Goal: Transaction & Acquisition: Purchase product/service

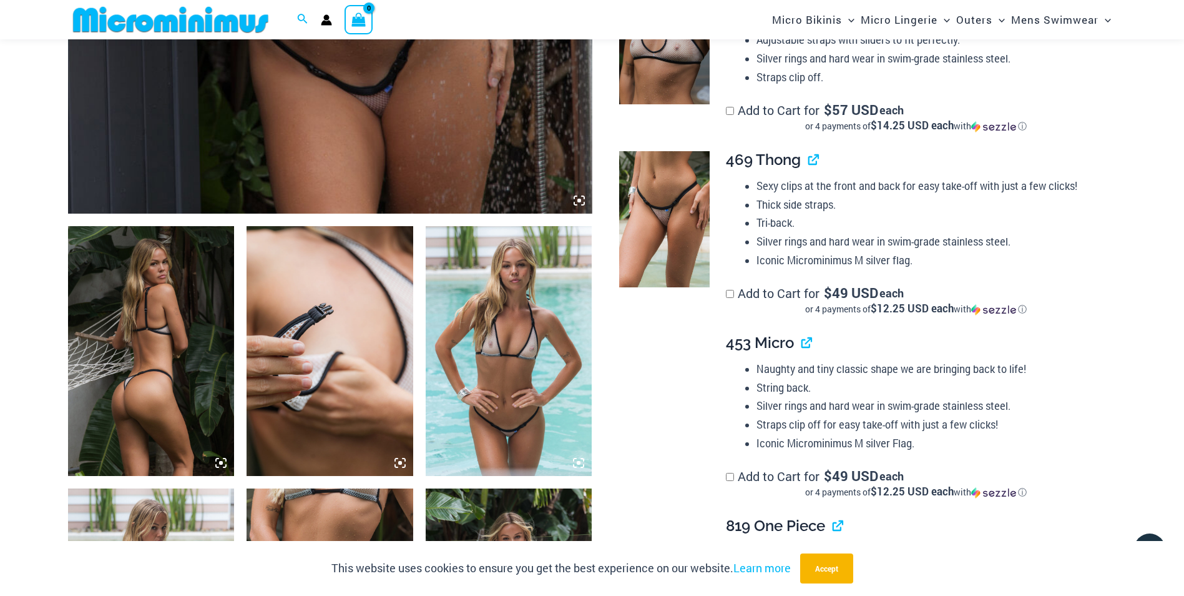
scroll to position [551, 0]
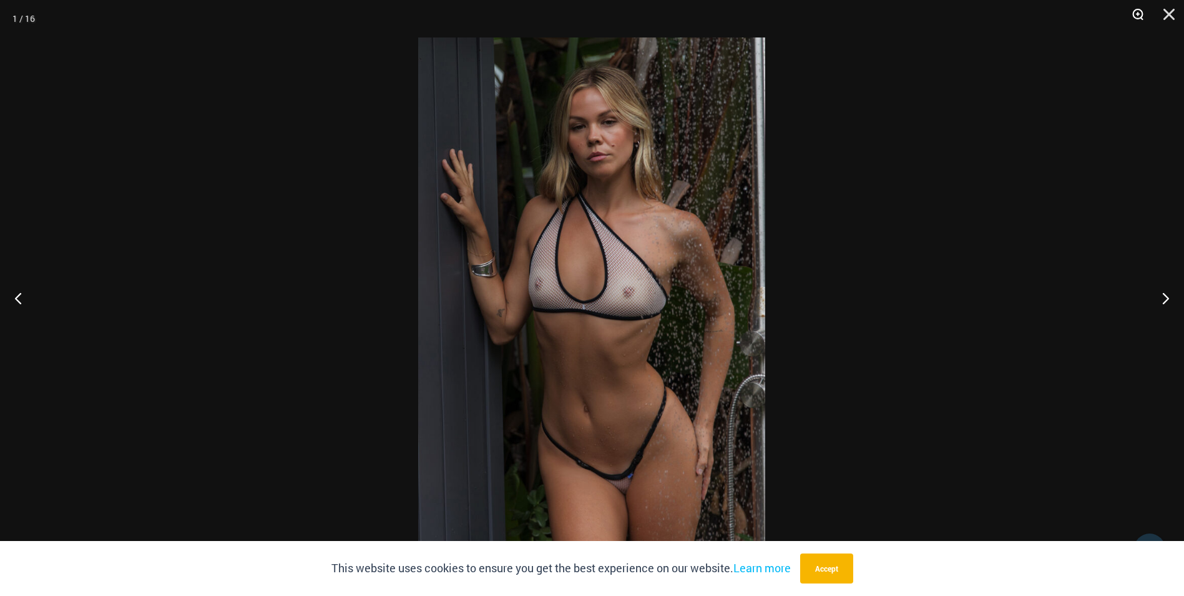
click at [1137, 12] on button "Zoom" at bounding box center [1133, 18] width 31 height 37
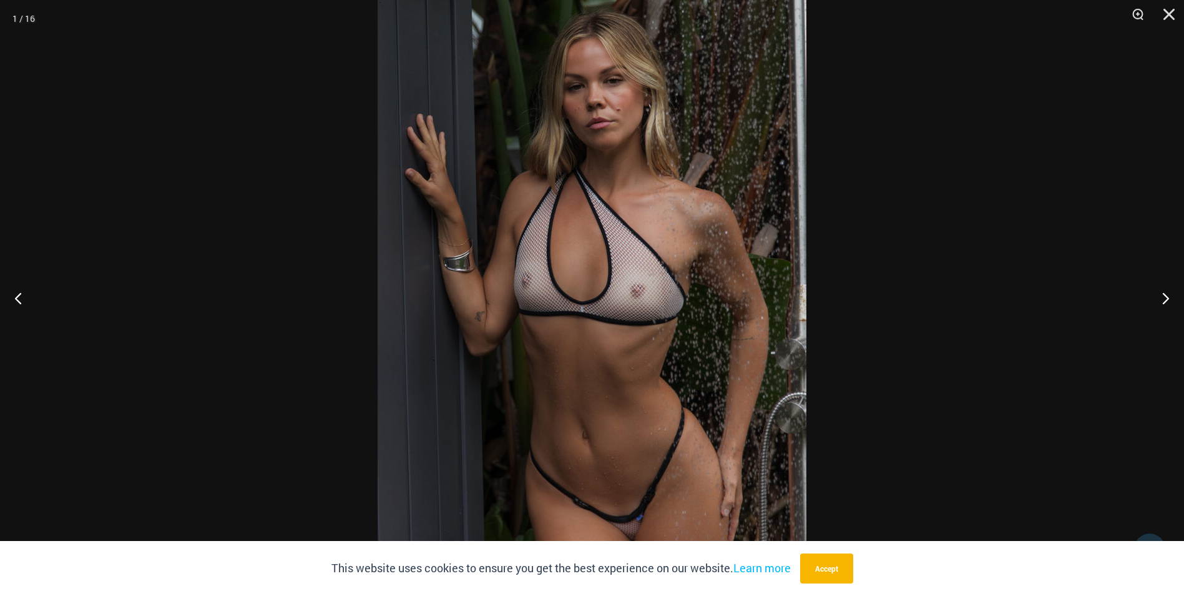
click at [1160, 313] on button "Next" at bounding box center [1160, 298] width 47 height 62
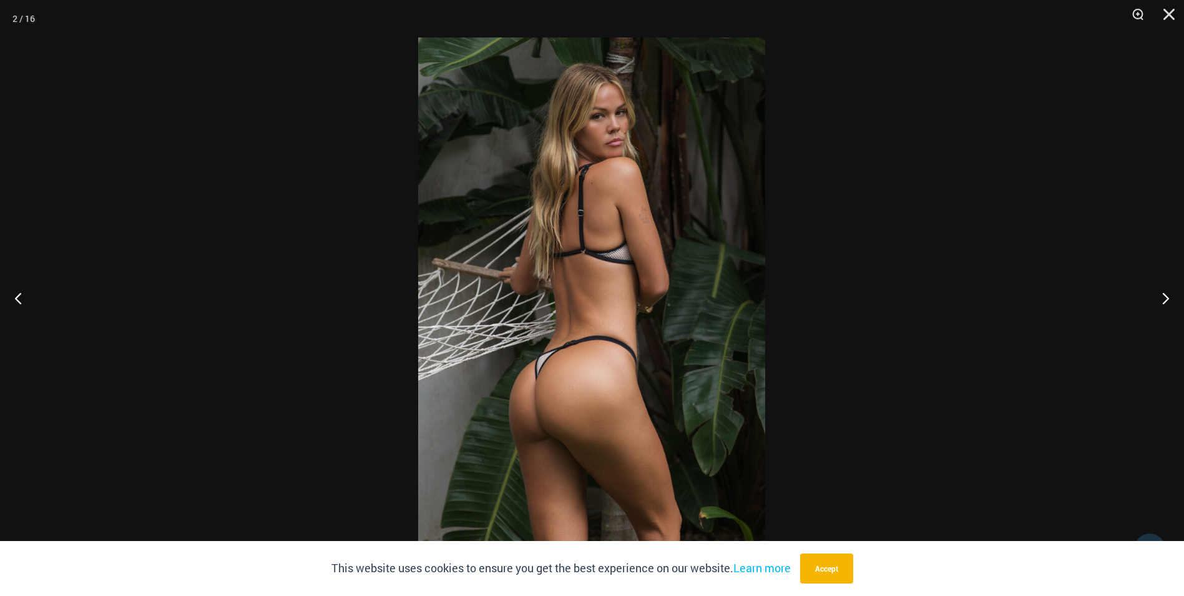
click at [1160, 313] on button "Next" at bounding box center [1160, 298] width 47 height 62
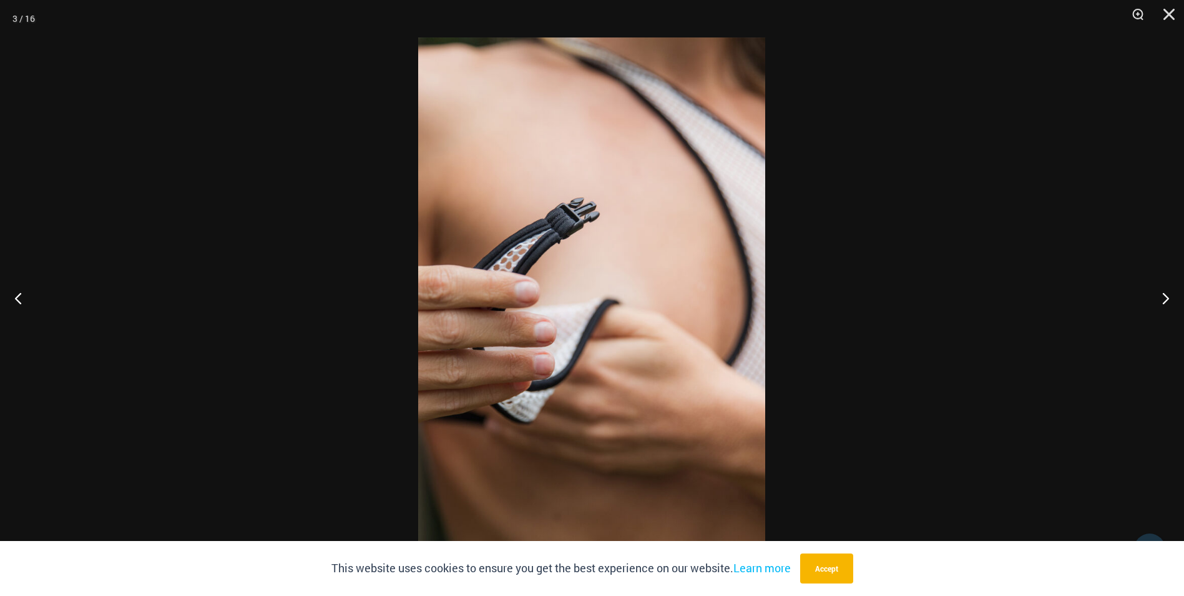
click at [1160, 313] on button "Next" at bounding box center [1160, 298] width 47 height 62
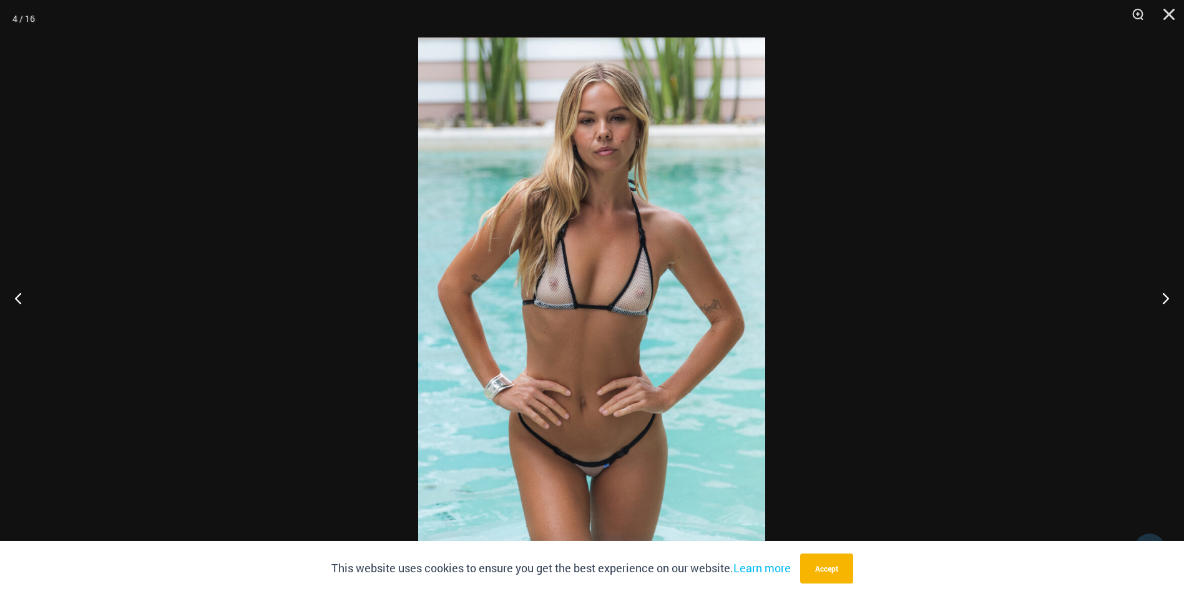
click at [612, 298] on img at bounding box center [591, 297] width 347 height 521
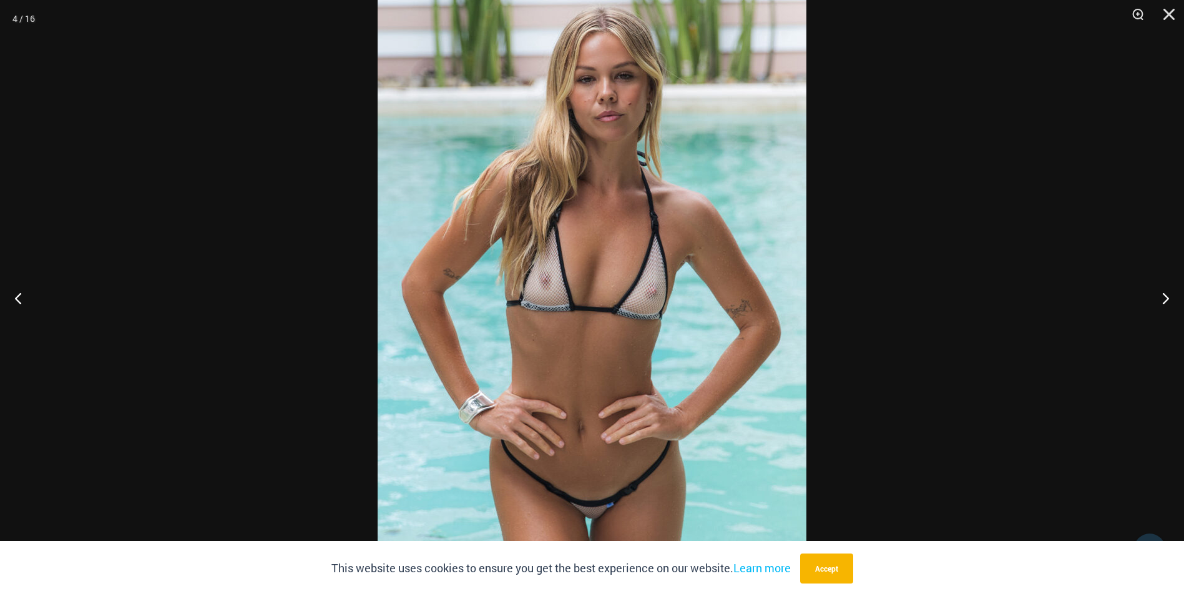
click at [1165, 310] on button "Next" at bounding box center [1160, 298] width 47 height 62
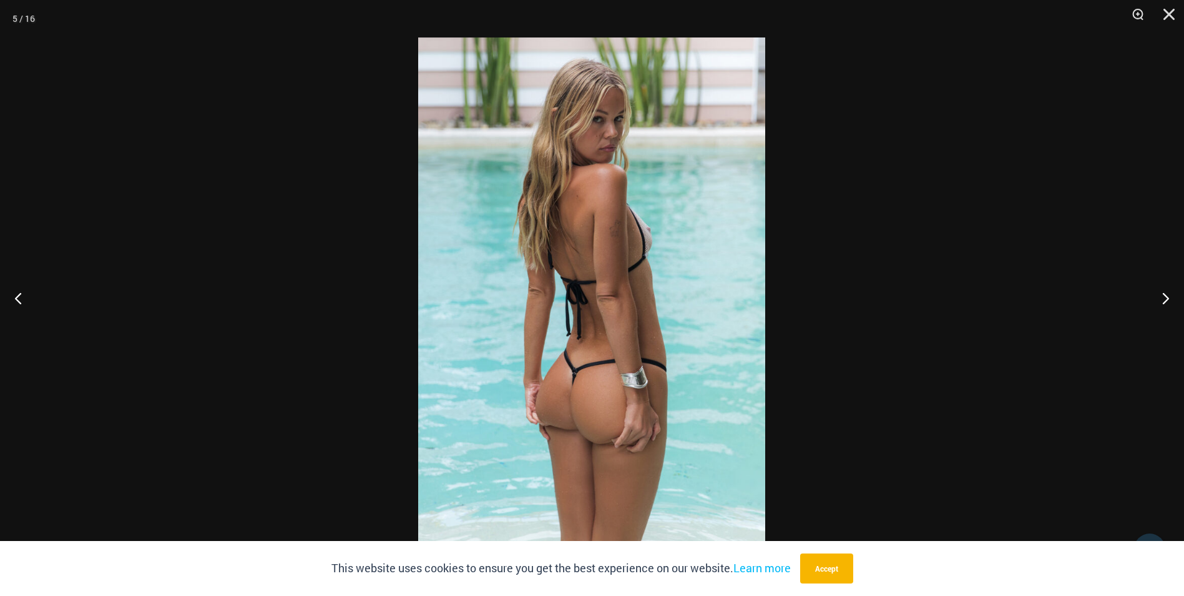
click at [1165, 310] on button "Next" at bounding box center [1160, 298] width 47 height 62
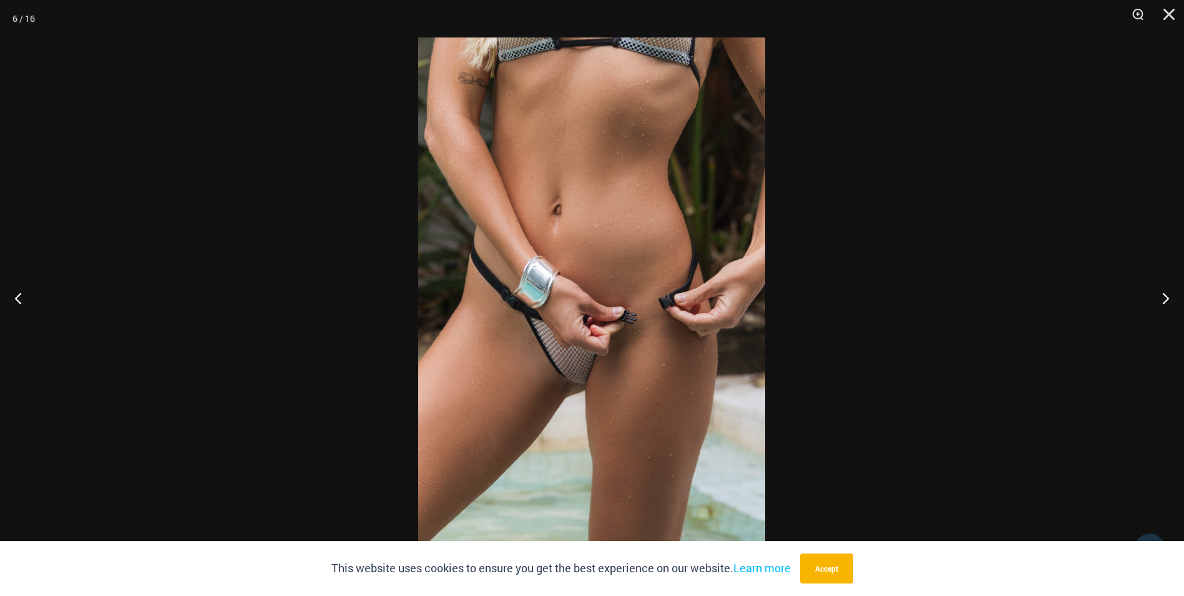
click at [1165, 310] on button "Next" at bounding box center [1160, 298] width 47 height 62
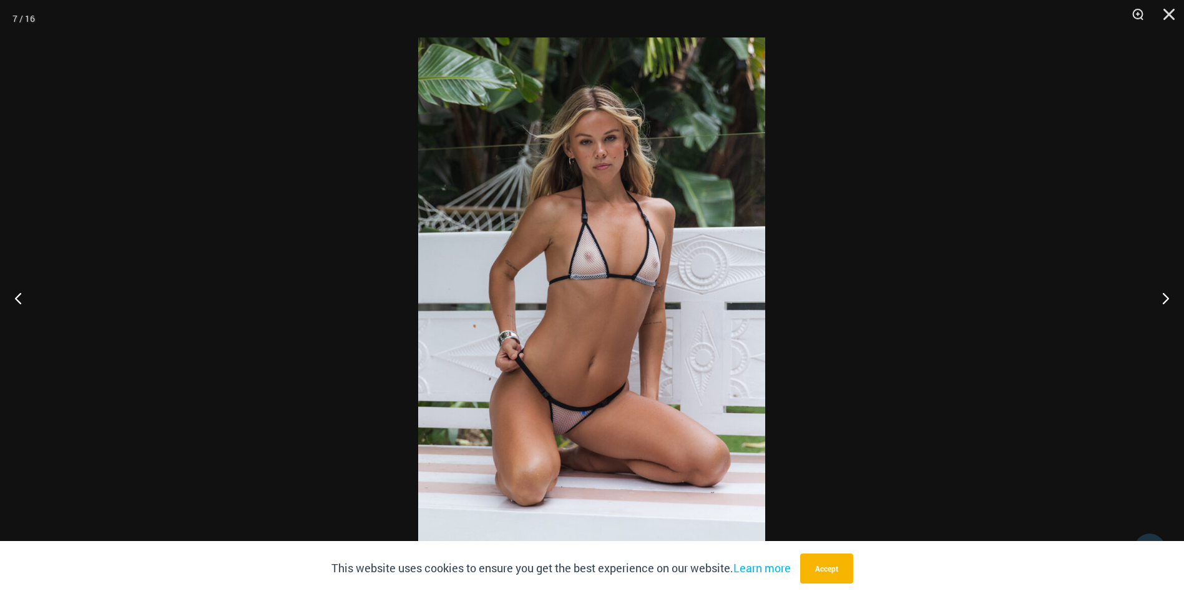
click at [1165, 310] on button "Next" at bounding box center [1160, 298] width 47 height 62
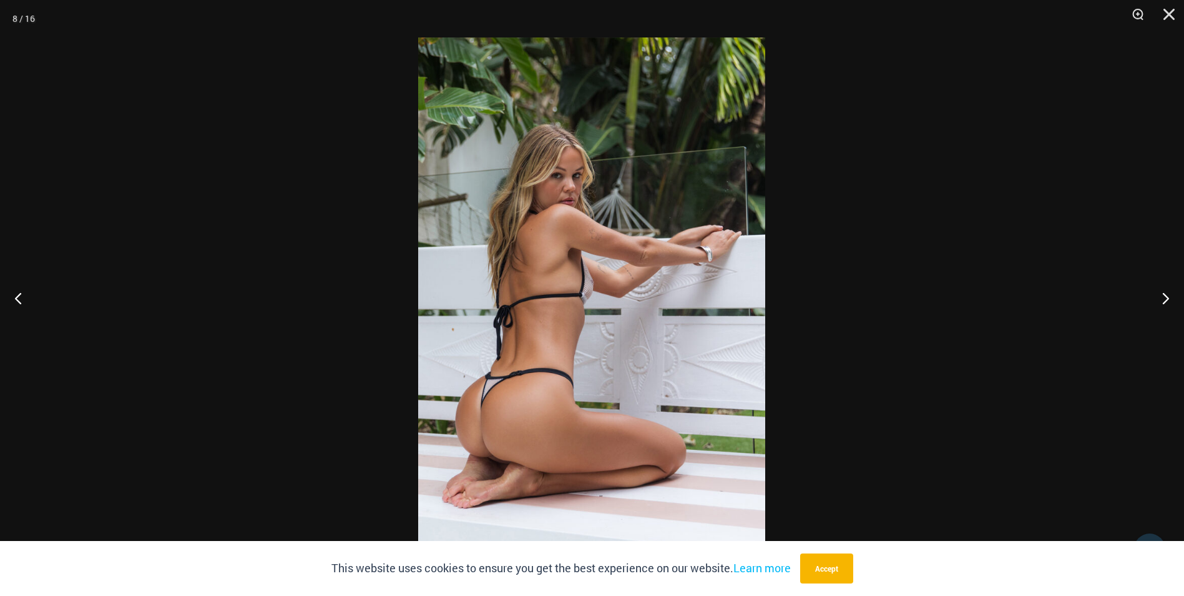
click at [1165, 310] on button "Next" at bounding box center [1160, 298] width 47 height 62
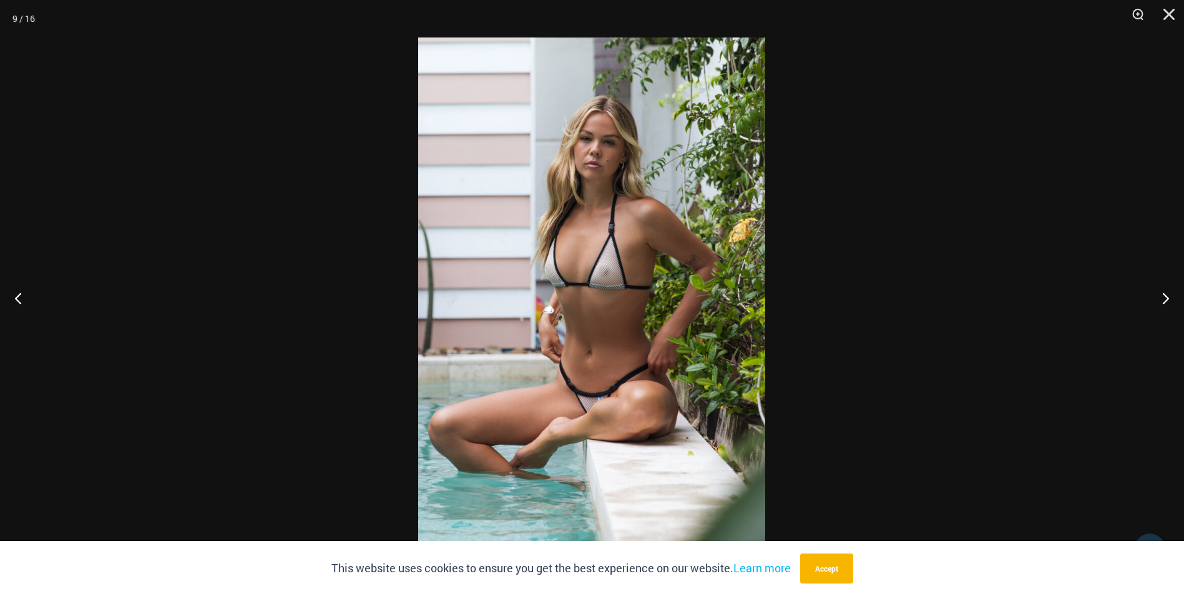
click at [1165, 310] on button "Next" at bounding box center [1160, 298] width 47 height 62
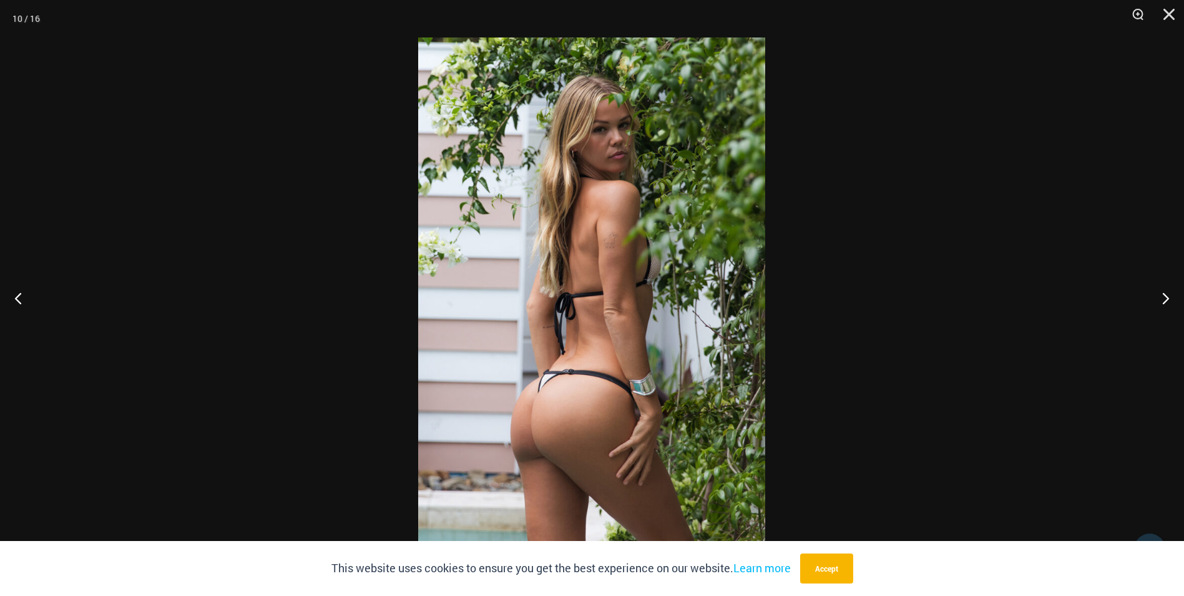
click at [1165, 310] on button "Next" at bounding box center [1160, 298] width 47 height 62
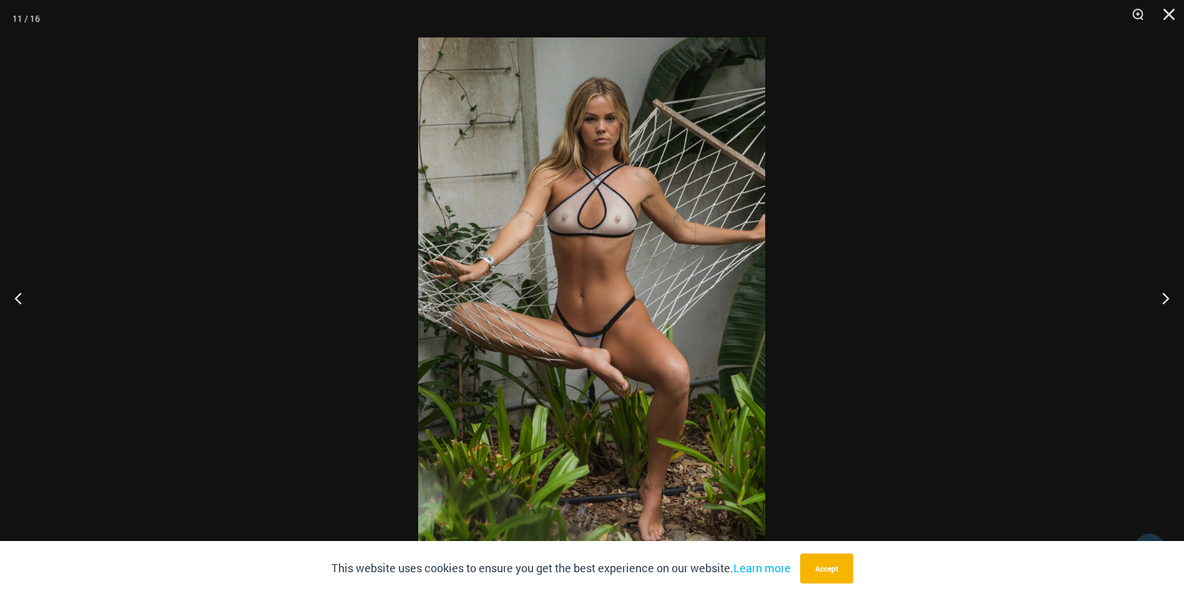
click at [572, 242] on img at bounding box center [591, 297] width 347 height 521
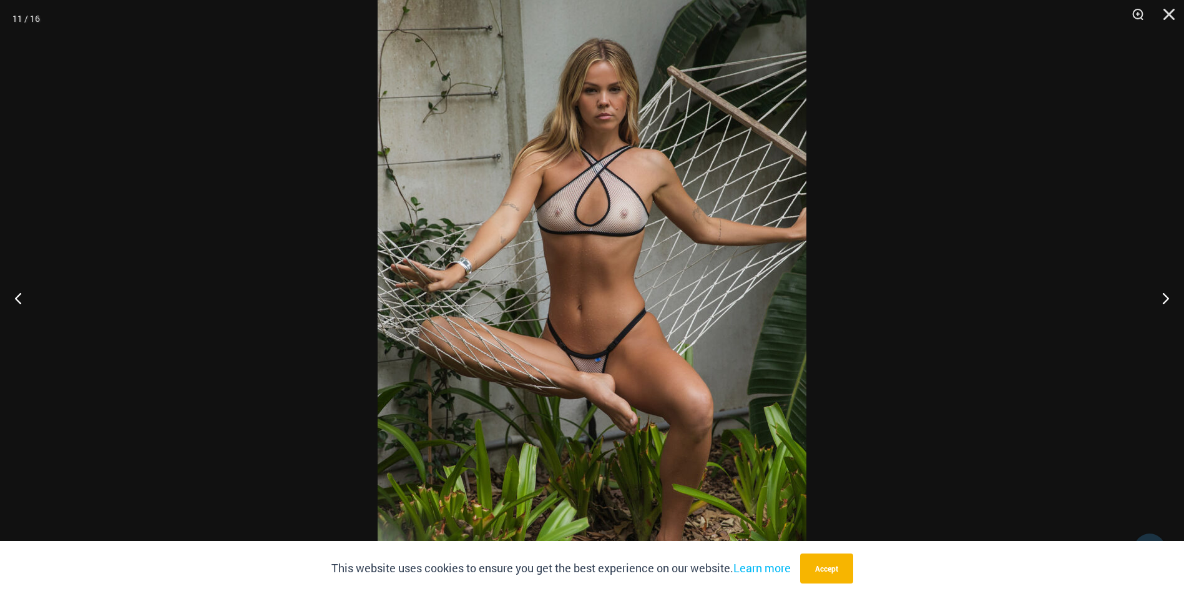
click at [1024, 231] on div at bounding box center [592, 298] width 1184 height 596
